Goal: Navigation & Orientation: Find specific page/section

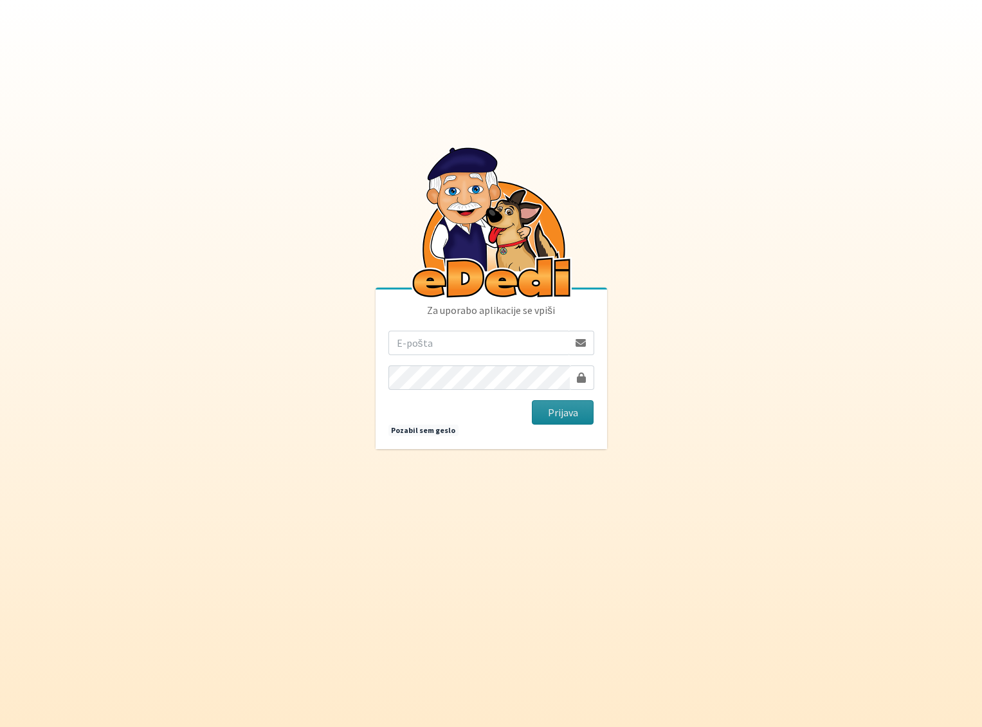
type input "[EMAIL_ADDRESS][PERSON_NAME][DOMAIN_NAME]"
click at [551, 406] on button "Prijava" at bounding box center [563, 412] width 62 height 24
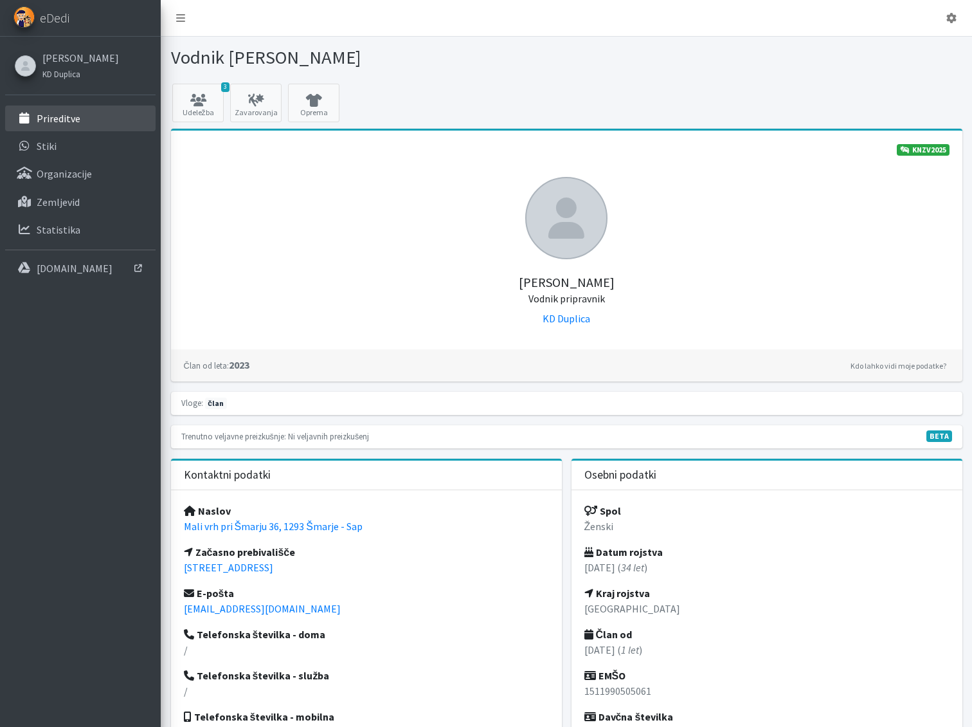
click at [55, 110] on link "Prireditve" at bounding box center [80, 118] width 150 height 26
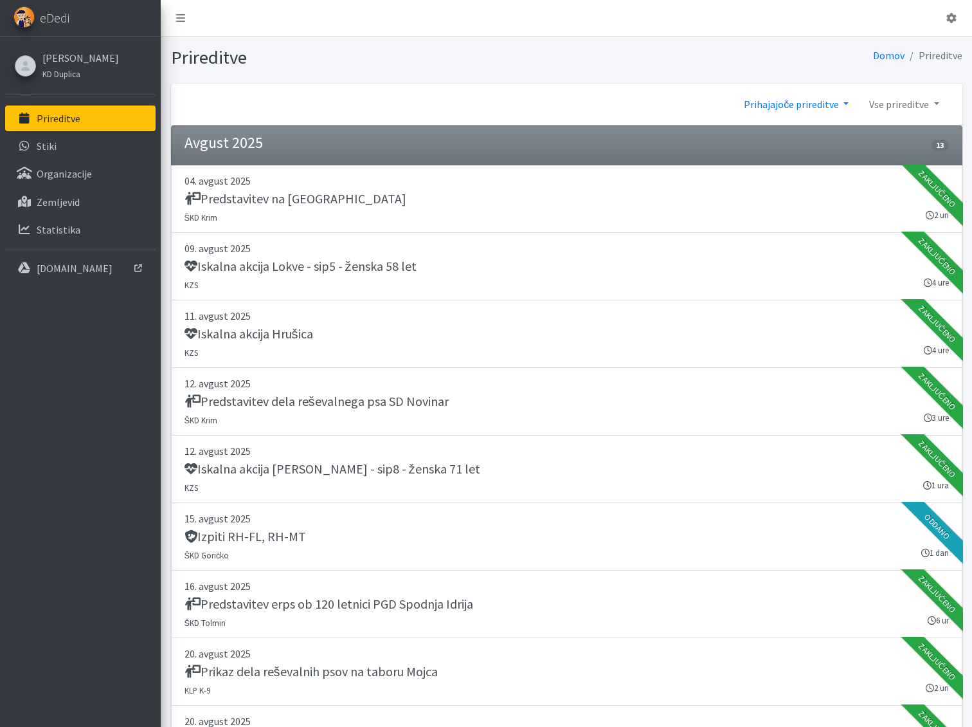
click at [812, 98] on link "Prihajajoče prireditve" at bounding box center [796, 104] width 125 height 26
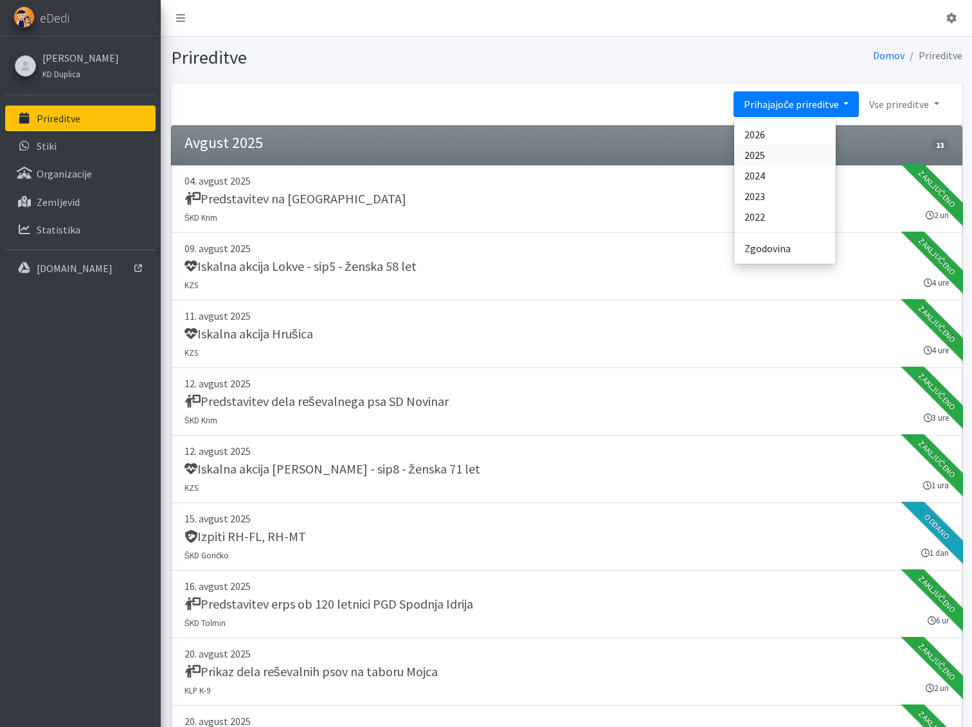
click at [823, 159] on link "2025" at bounding box center [785, 155] width 102 height 21
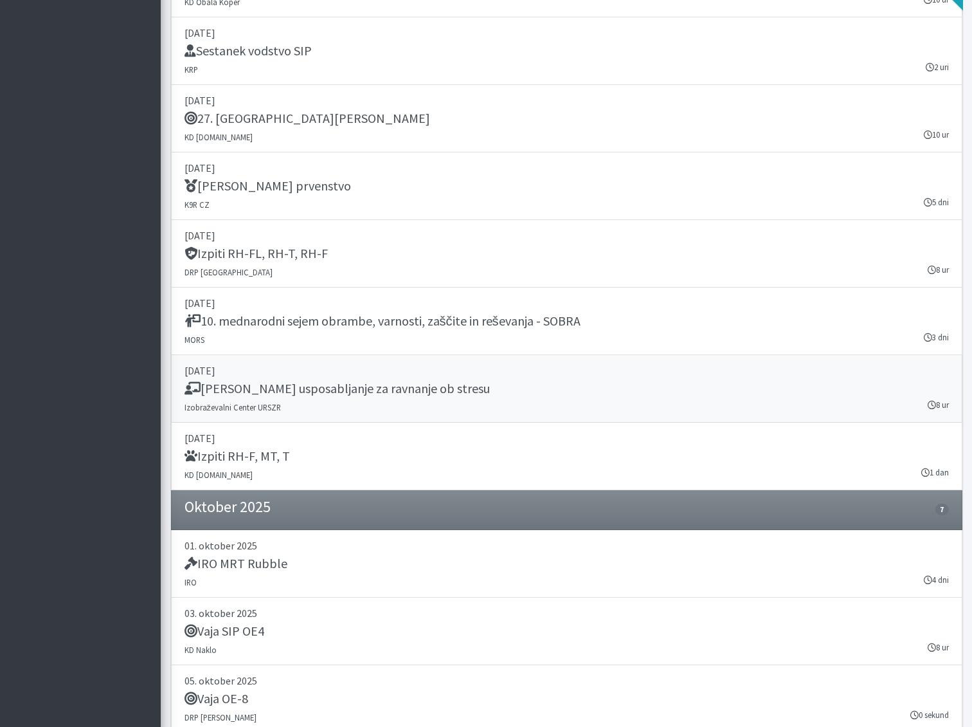
scroll to position [15521, 0]
click at [276, 246] on h5 "Izpiti RH-FL, RH-T, RH-F" at bounding box center [256, 252] width 143 height 15
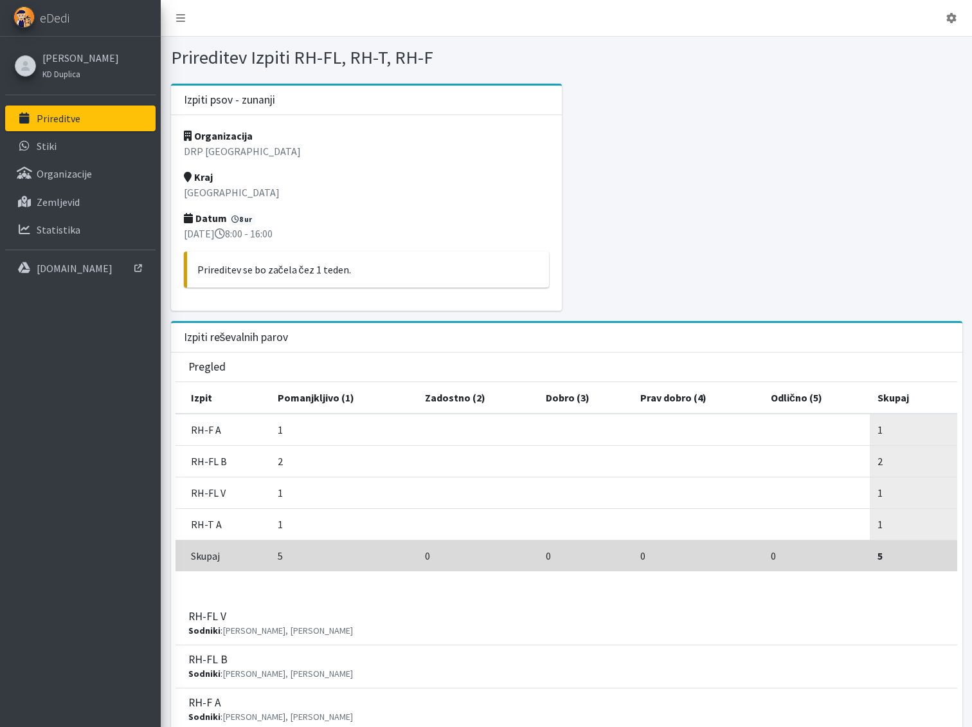
click at [731, 300] on div at bounding box center [766, 202] width 401 height 237
click at [770, 345] on div "Izpiti reševalnih parov" at bounding box center [566, 338] width 791 height 30
click at [86, 56] on link "[PERSON_NAME]" at bounding box center [80, 57] width 77 height 15
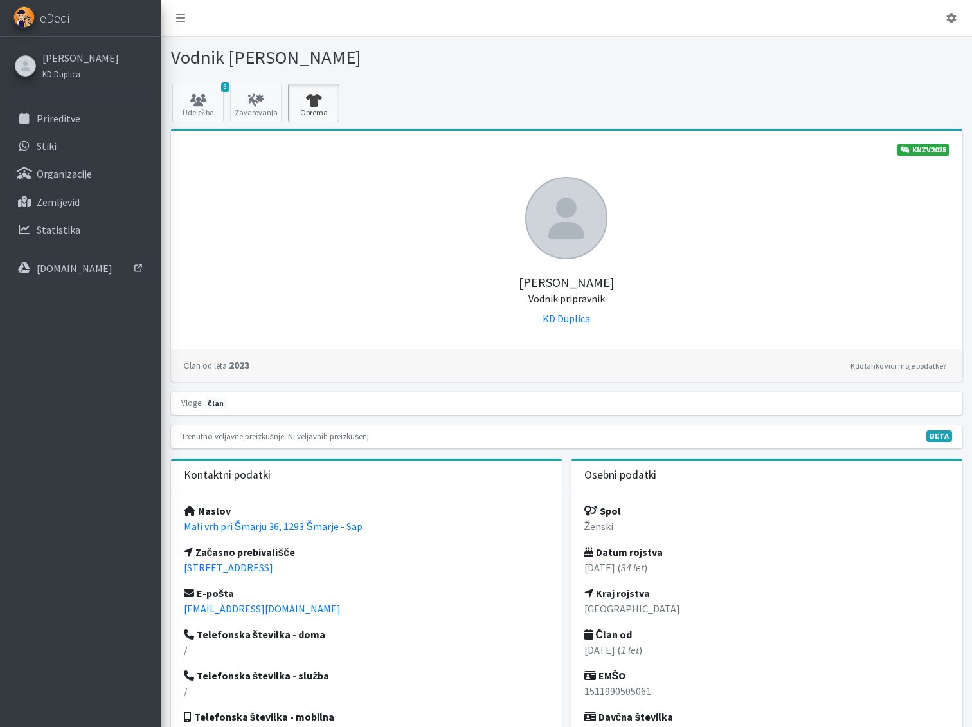
click at [320, 87] on link "Oprema" at bounding box center [313, 103] width 51 height 39
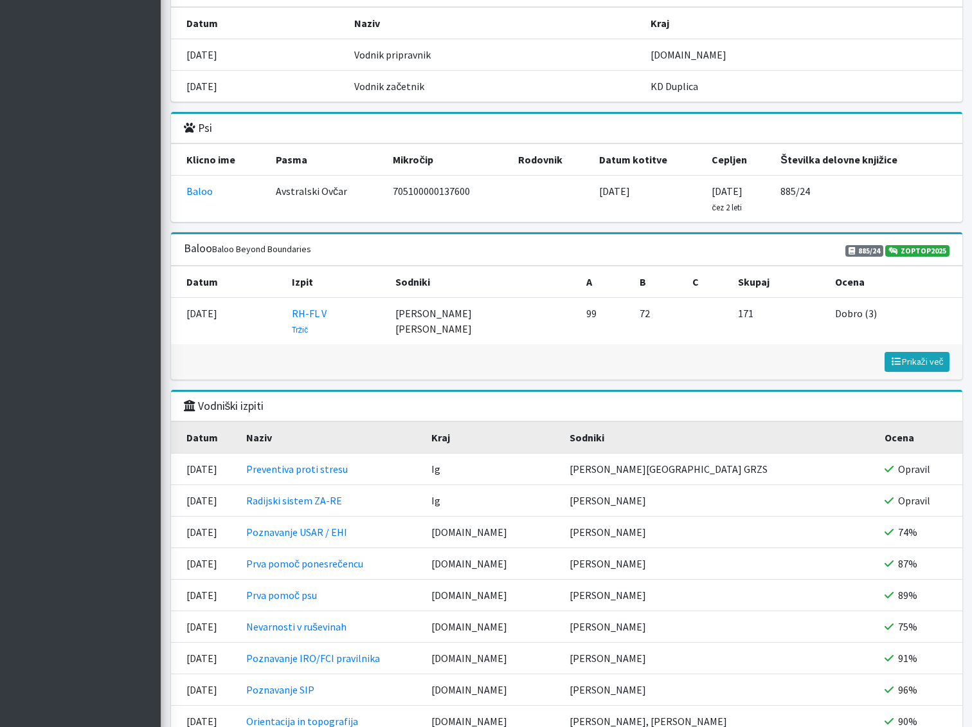
scroll to position [1377, 0]
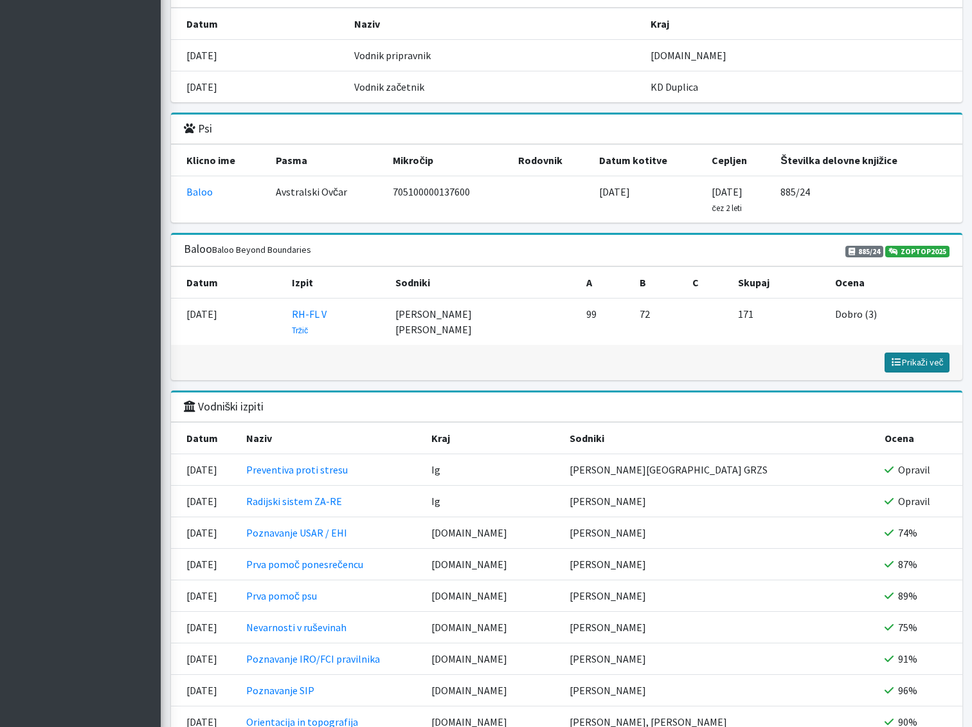
click at [923, 362] on span "Prikaži več" at bounding box center [916, 362] width 53 height 12
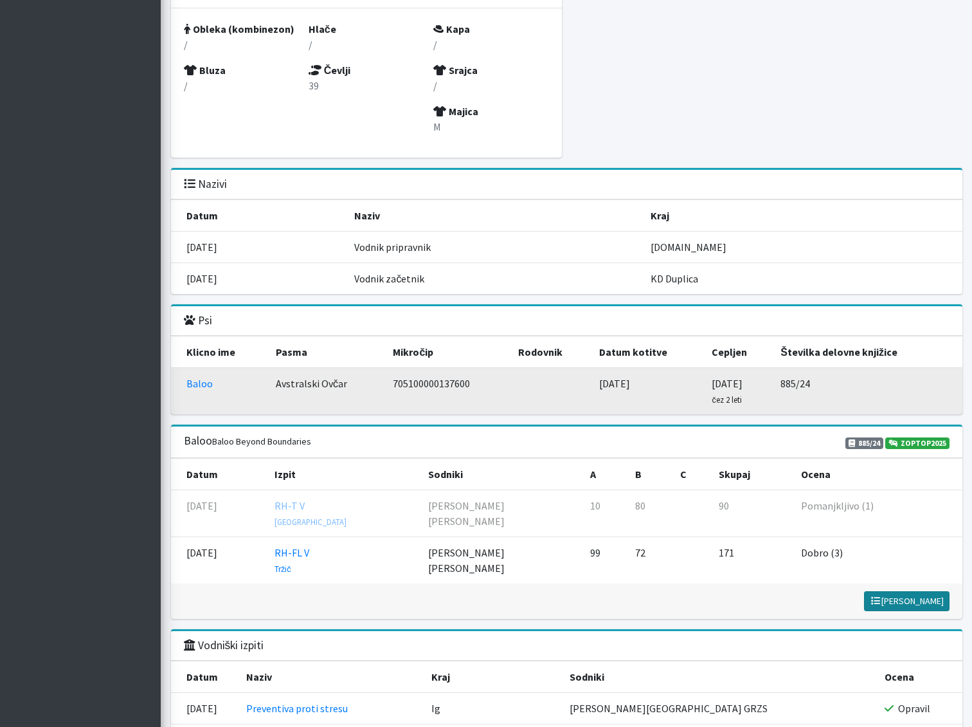
scroll to position [1184, 0]
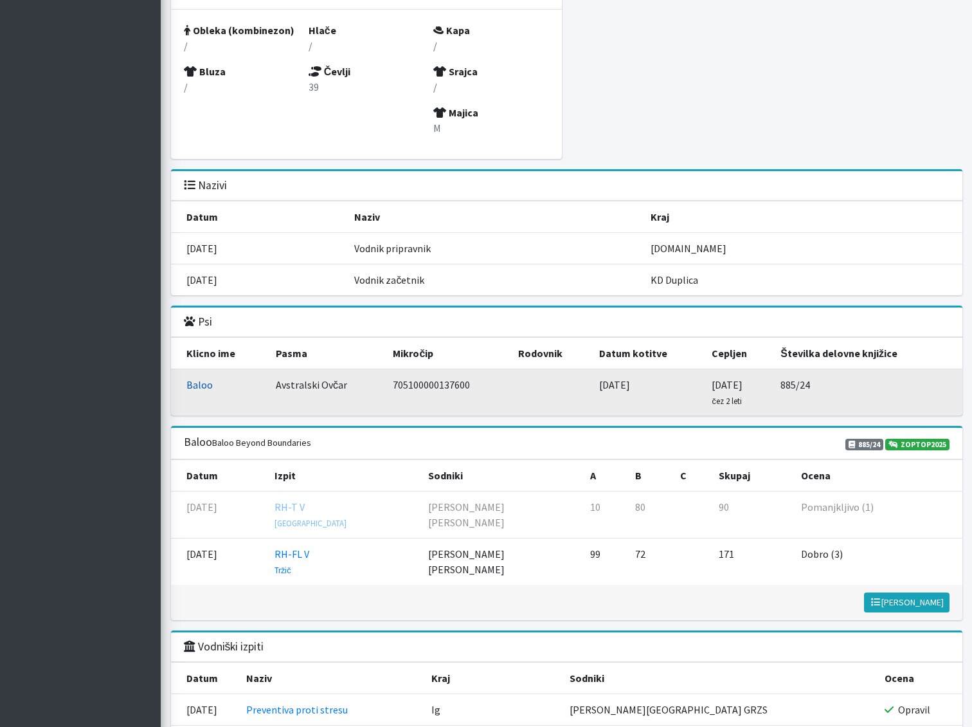
click at [199, 386] on link "Baloo" at bounding box center [199, 384] width 26 height 13
